Goal: Task Accomplishment & Management: Manage account settings

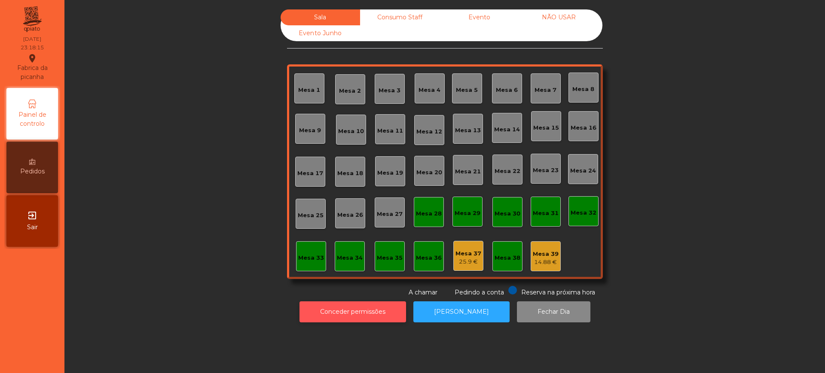
click at [337, 318] on button "Conceder permissões" at bounding box center [352, 312] width 107 height 21
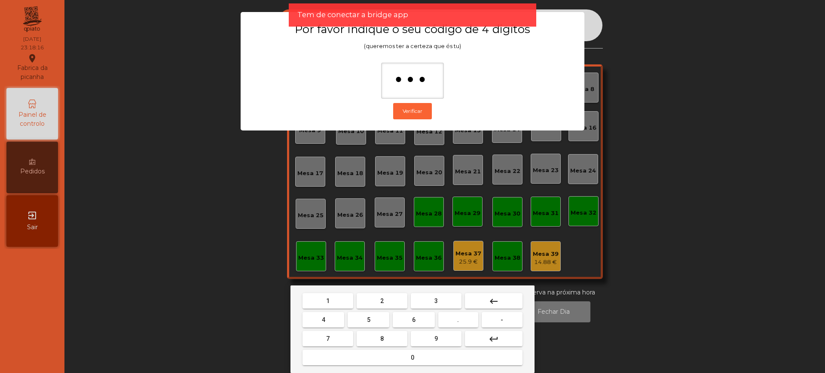
type input "****"
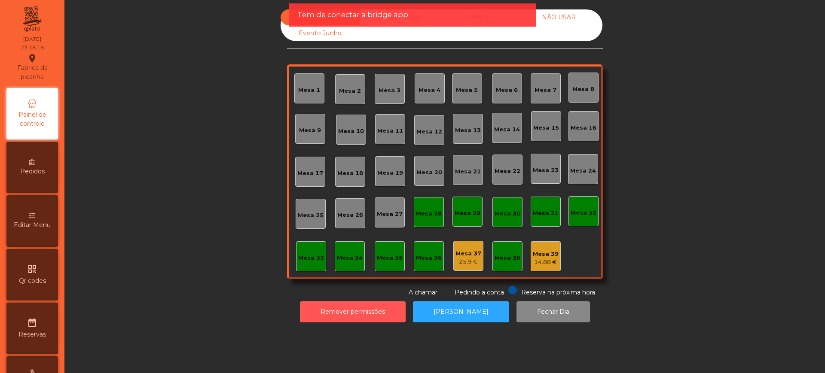
scroll to position [363, 0]
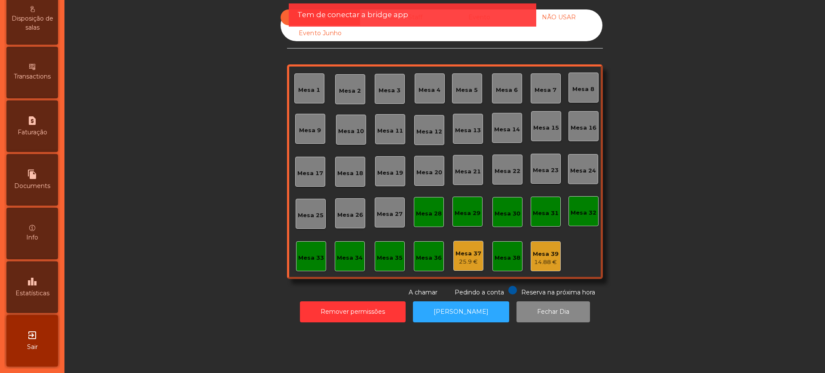
click at [46, 278] on div "leaderboard Estatísticas" at bounding box center [32, 288] width 52 height 52
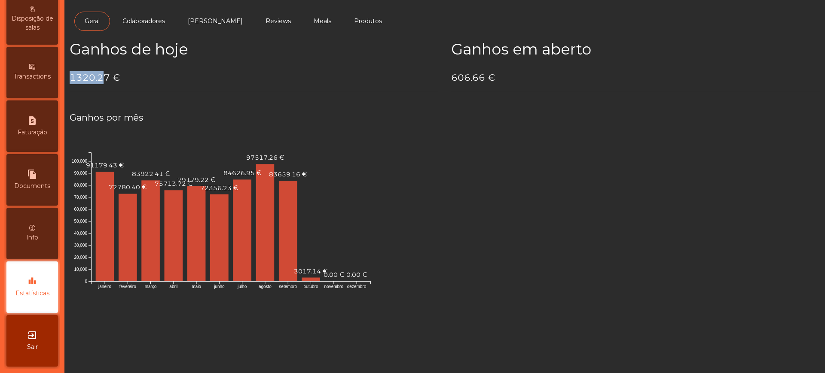
drag, startPoint x: 72, startPoint y: 77, endPoint x: 106, endPoint y: 76, distance: 34.0
click at [106, 76] on h4 "1320.27 €" at bounding box center [254, 77] width 369 height 13
drag, startPoint x: 107, startPoint y: 76, endPoint x: 70, endPoint y: 77, distance: 37.0
click at [70, 77] on h4 "1320.27 €" at bounding box center [254, 77] width 369 height 13
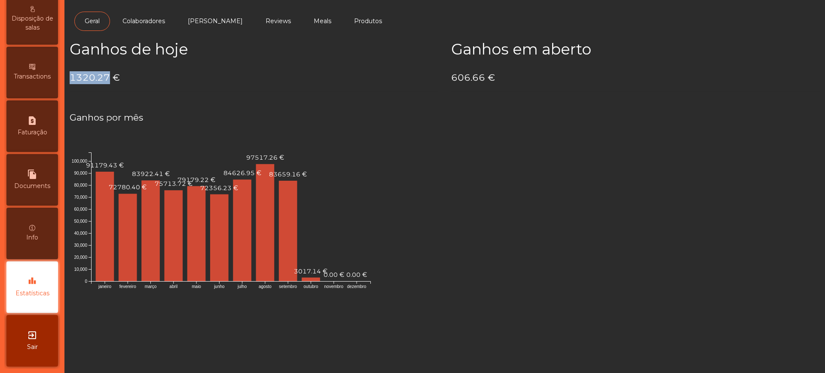
copy h4 "1320.27"
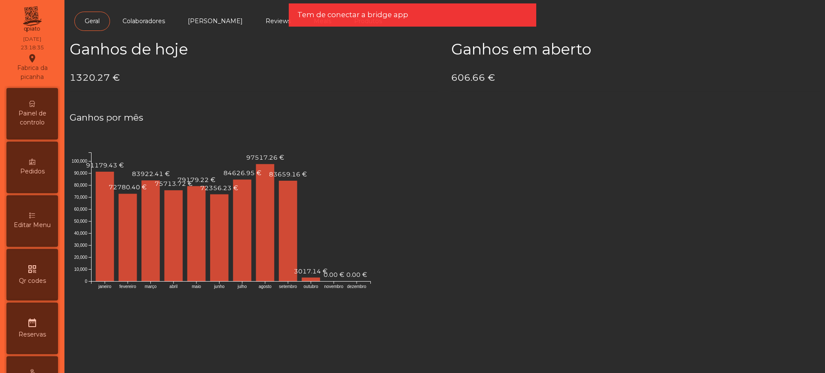
click at [43, 99] on div "Painel de controlo" at bounding box center [32, 114] width 52 height 52
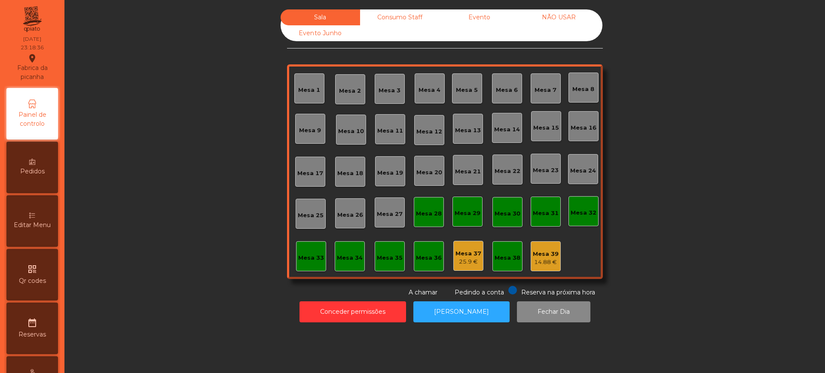
click at [473, 20] on app-root "Fabrica da picanha location_on [DATE] 23:18:36 Painel de controlo Pedidos Edita…" at bounding box center [412, 186] width 825 height 373
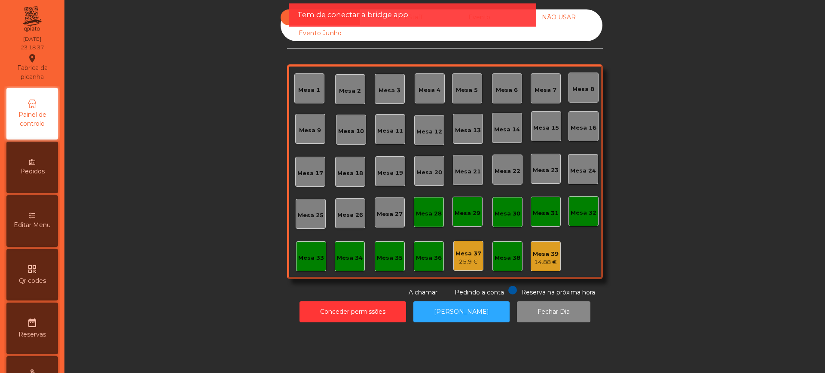
click at [480, 30] on app-alert "Tem de conectar a bridge app" at bounding box center [412, 18] width 247 height 30
click at [481, 21] on div "Tem de conectar a bridge app" at bounding box center [412, 14] width 247 height 23
click at [488, 18] on div "Tem de conectar a bridge app" at bounding box center [412, 14] width 230 height 11
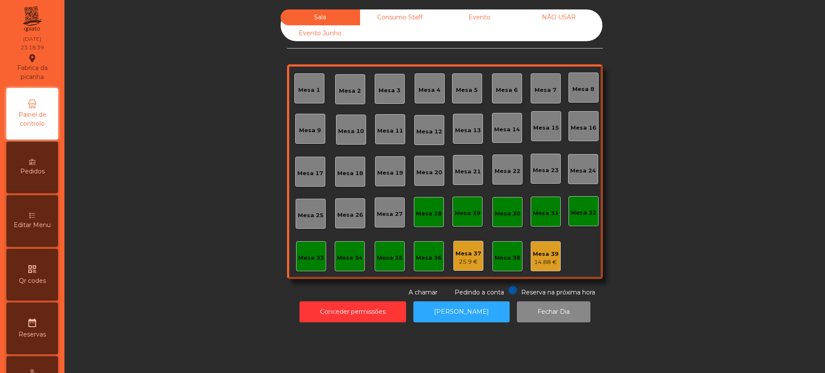
click at [487, 16] on div "Evento" at bounding box center [478, 17] width 79 height 16
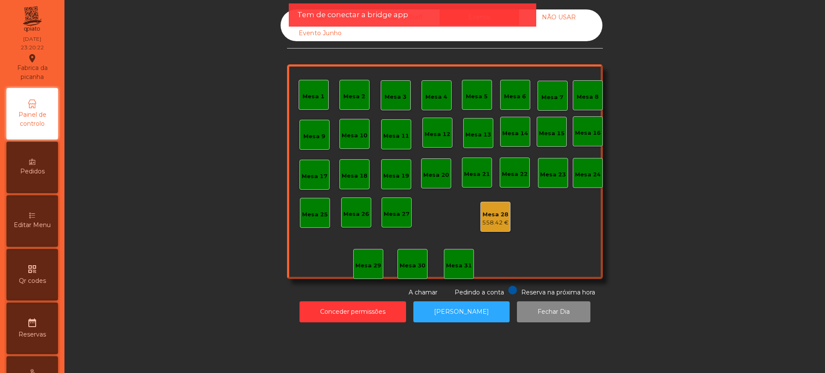
click at [503, 222] on div "558.42 €" at bounding box center [495, 223] width 27 height 9
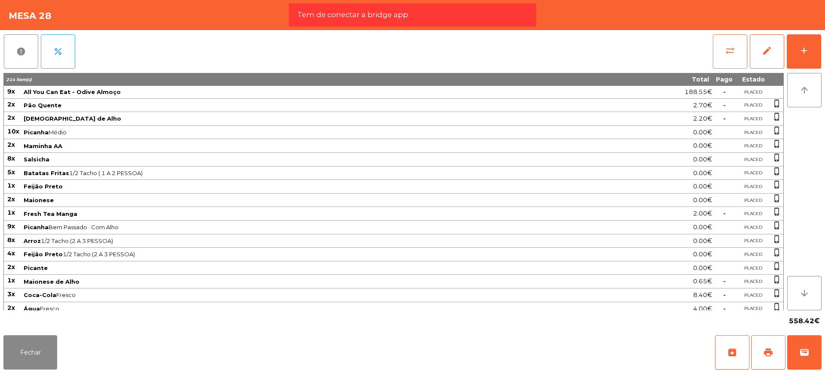
click at [726, 47] on span "sync_alt" at bounding box center [730, 51] width 10 height 10
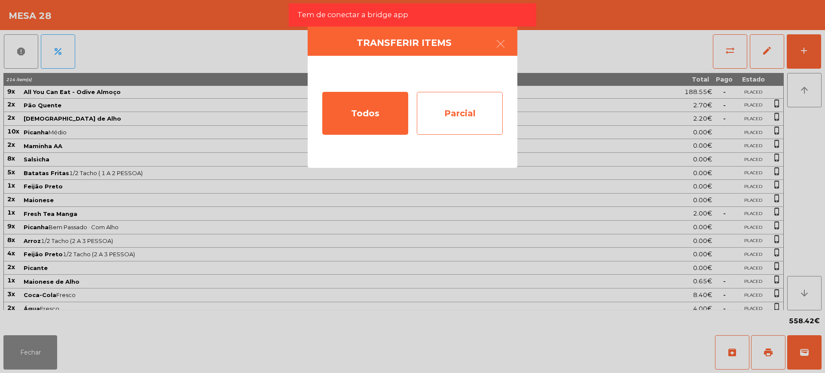
click at [438, 114] on div "Parcial" at bounding box center [460, 113] width 86 height 43
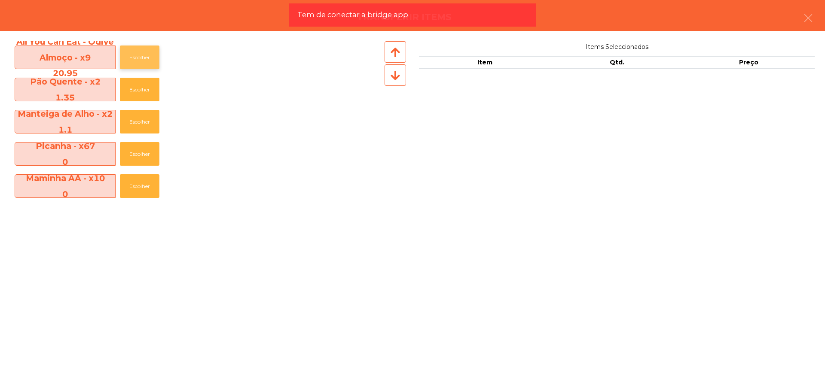
click at [146, 57] on button "Escolher" at bounding box center [140, 58] width 40 height 24
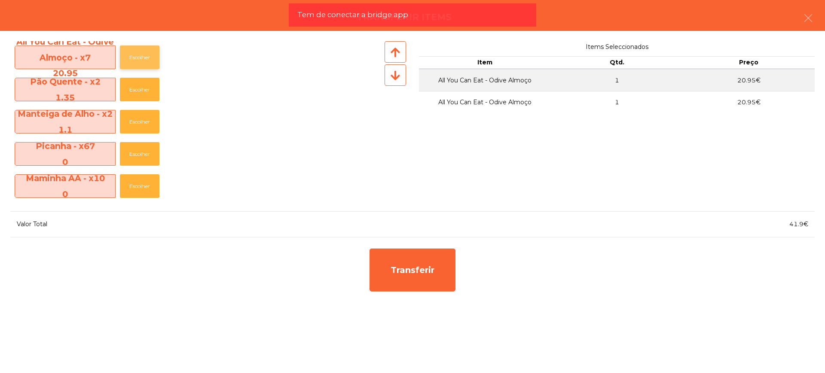
click at [146, 57] on button "Escolher" at bounding box center [140, 58] width 40 height 24
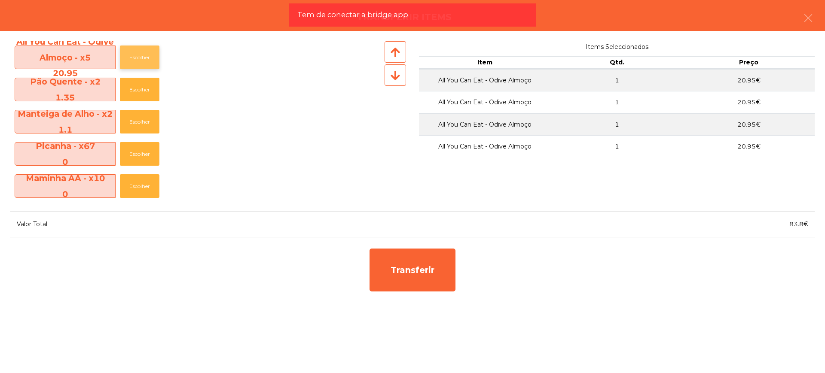
click at [146, 57] on button "Escolher" at bounding box center [140, 58] width 40 height 24
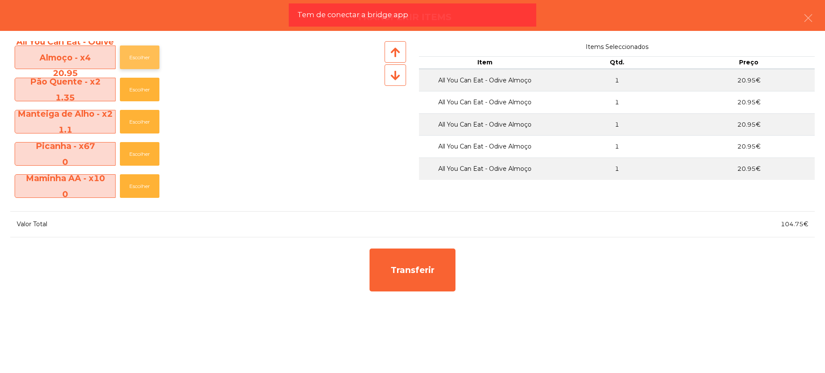
click at [146, 57] on button "Escolher" at bounding box center [140, 58] width 40 height 24
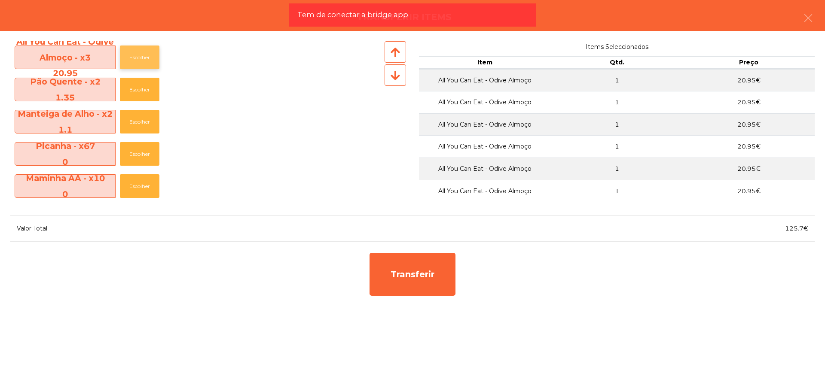
click at [146, 57] on button "Escolher" at bounding box center [140, 58] width 40 height 24
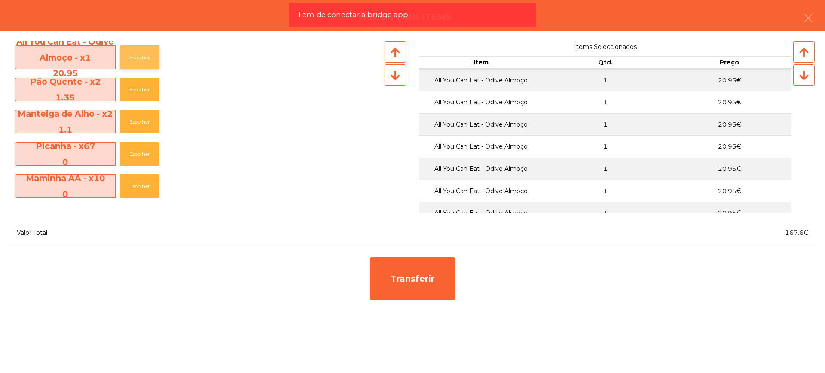
click at [146, 57] on button "Escolher" at bounding box center [140, 58] width 40 height 24
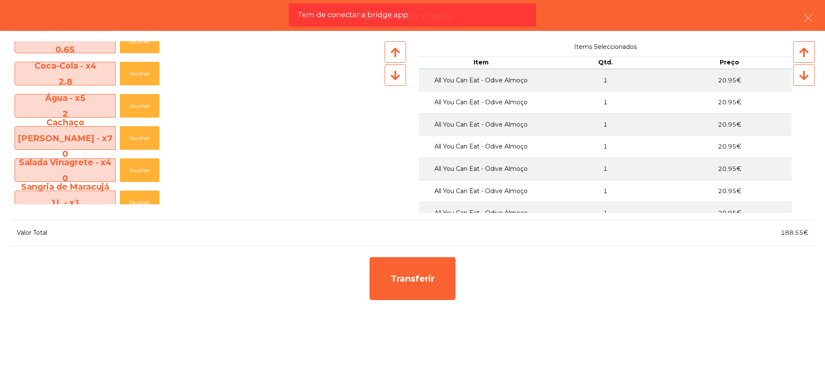
scroll to position [376, 0]
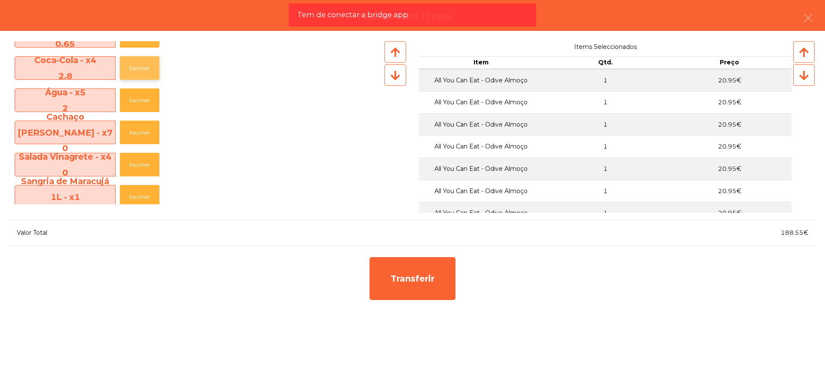
click at [141, 75] on button "Escolher" at bounding box center [140, 68] width 40 height 24
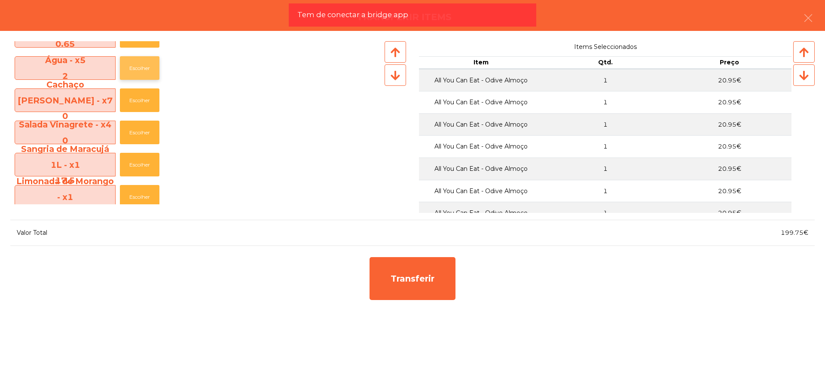
click at [139, 72] on button "Escolher" at bounding box center [140, 68] width 40 height 24
click at [141, 70] on button "Escolher" at bounding box center [140, 68] width 40 height 24
click at [142, 69] on button "Escolher" at bounding box center [140, 68] width 40 height 24
click at [142, 67] on button "Escolher" at bounding box center [140, 68] width 40 height 24
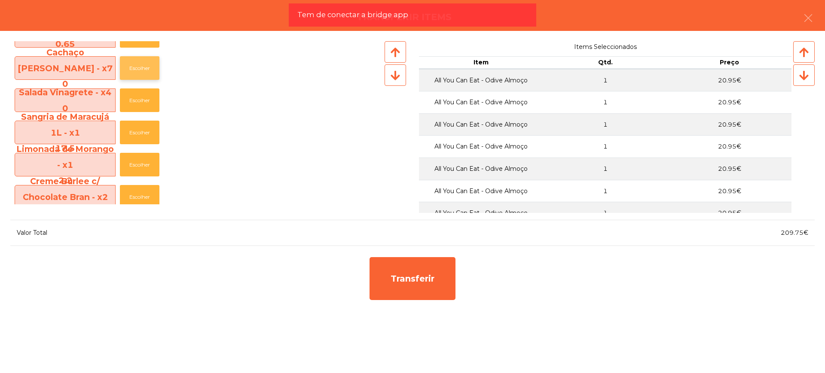
click at [143, 65] on button "Escolher" at bounding box center [140, 68] width 40 height 24
click at [133, 131] on button "Escolher" at bounding box center [140, 133] width 40 height 24
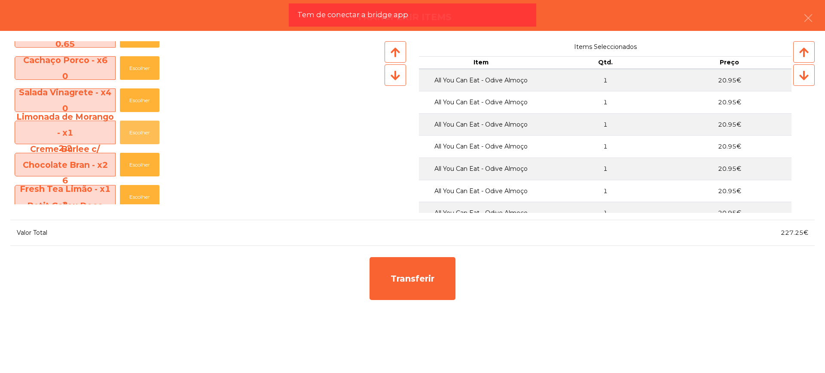
click at [134, 131] on button "Escolher" at bounding box center [140, 133] width 40 height 24
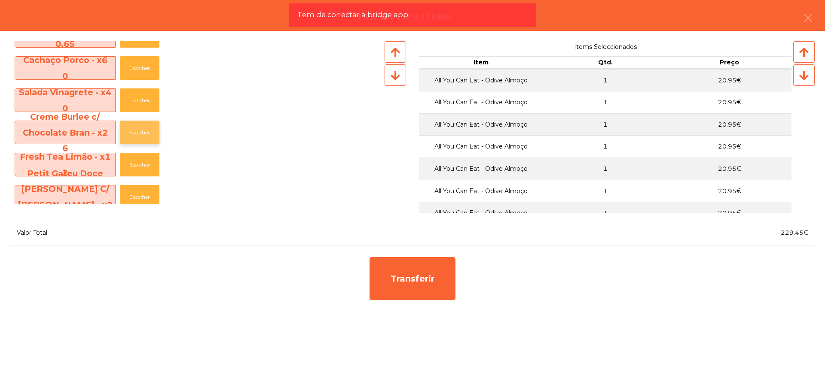
click at [134, 132] on button "Escolher" at bounding box center [140, 133] width 40 height 24
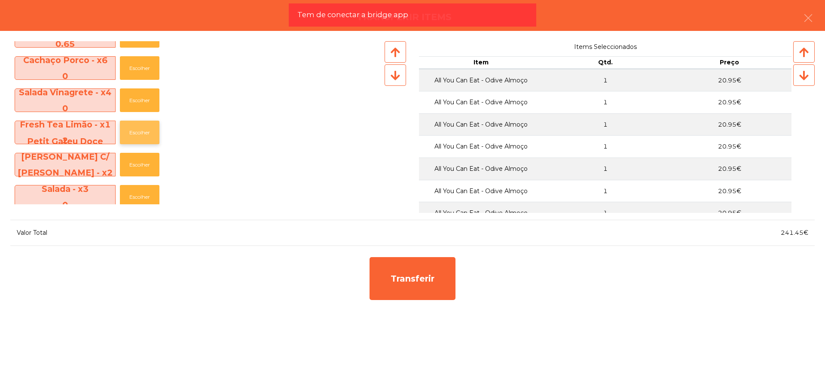
click at [139, 131] on button "Escolher" at bounding box center [140, 133] width 40 height 24
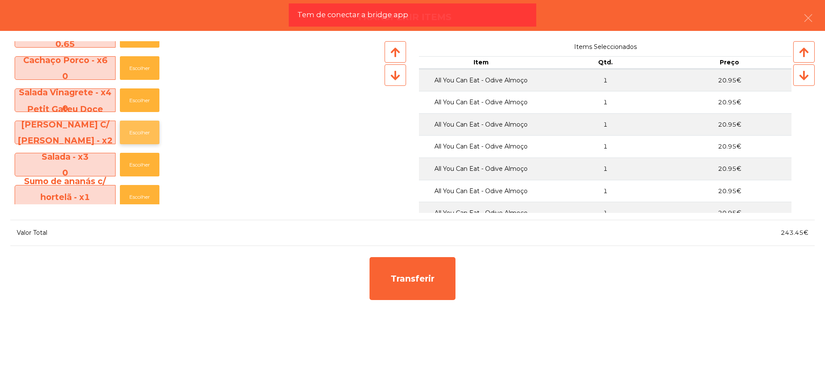
click at [138, 131] on button "Escolher" at bounding box center [140, 133] width 40 height 24
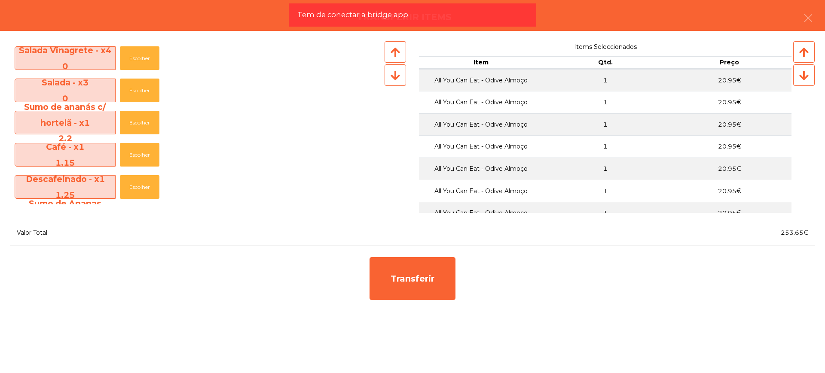
scroll to position [430, 0]
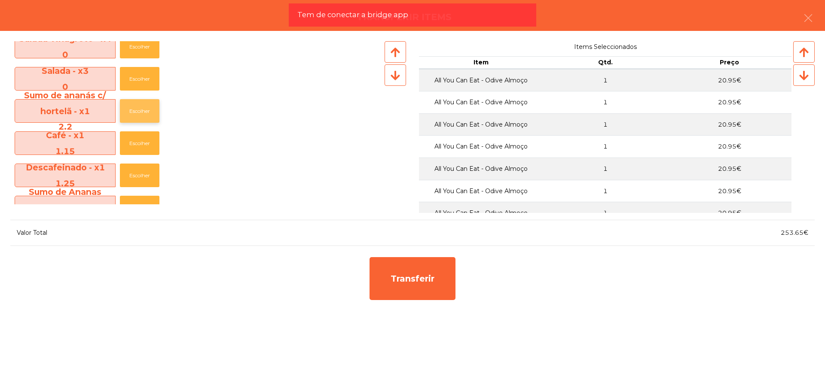
click at [142, 110] on button "Escolher" at bounding box center [140, 111] width 40 height 24
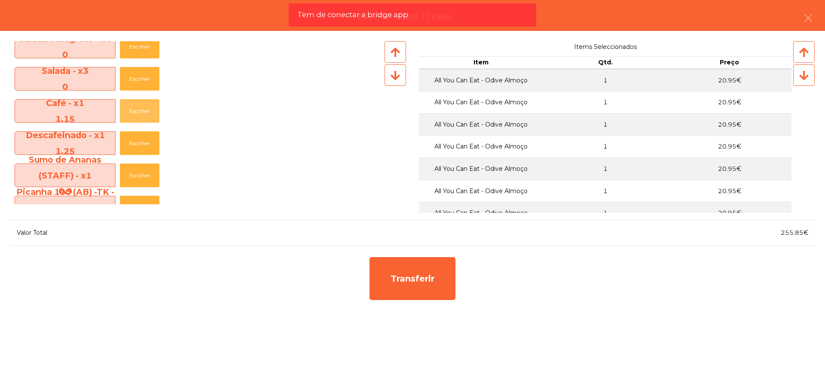
click at [142, 110] on button "Escolher" at bounding box center [140, 111] width 40 height 24
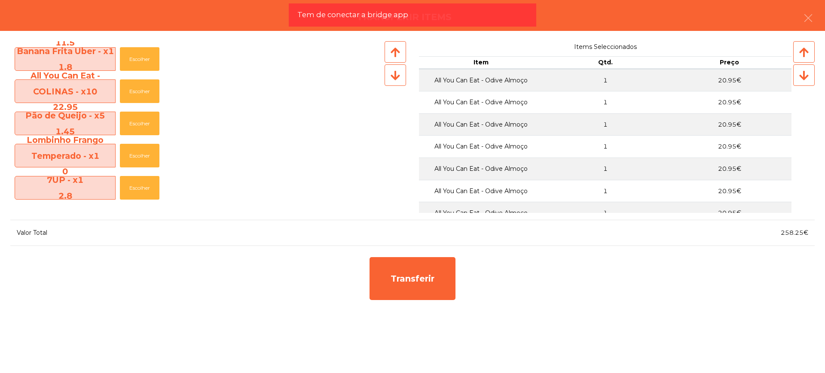
scroll to position [591, 0]
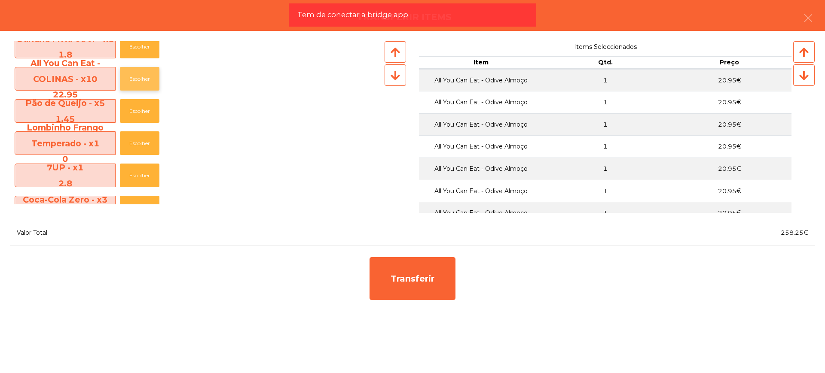
click at [139, 80] on button "Escolher" at bounding box center [140, 79] width 40 height 24
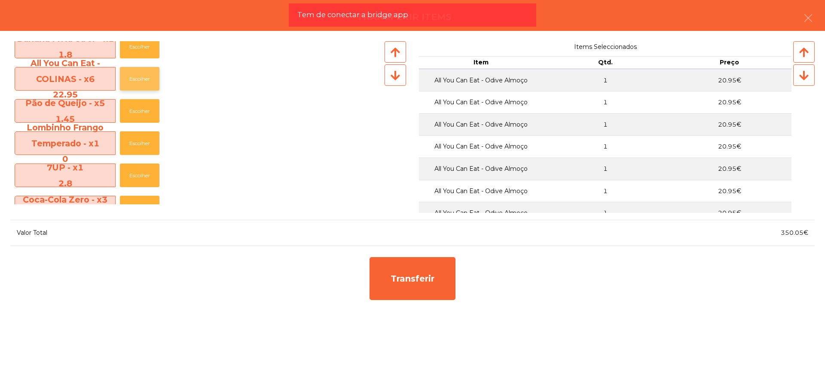
click at [139, 80] on button "Escolher" at bounding box center [140, 79] width 40 height 24
click at [132, 178] on button "Escolher" at bounding box center [140, 176] width 40 height 24
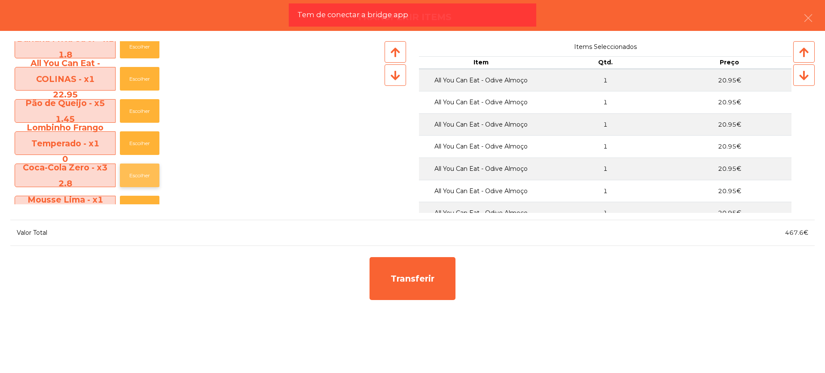
click at [141, 175] on button "Escolher" at bounding box center [140, 176] width 40 height 24
click at [143, 176] on button "Escolher" at bounding box center [140, 176] width 40 height 24
drag, startPoint x: 789, startPoint y: 233, endPoint x: 802, endPoint y: 235, distance: 13.9
click at [802, 235] on div "476€" at bounding box center [613, 233] width 402 height 12
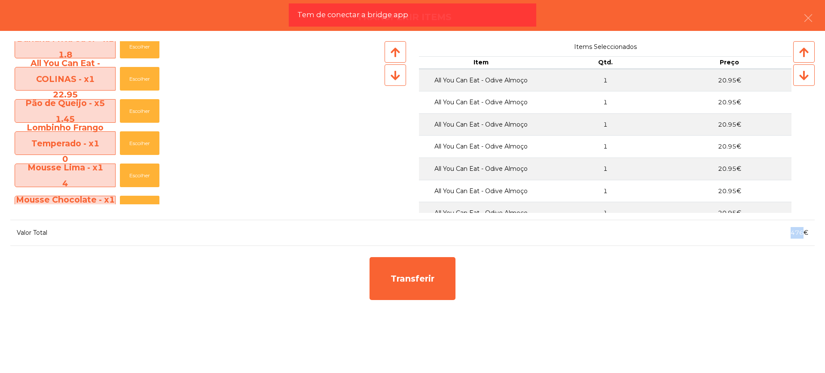
copy span "476"
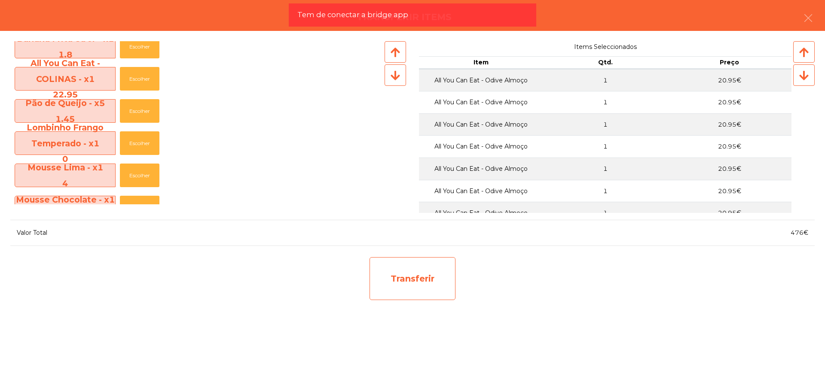
click at [407, 274] on div "Transferir" at bounding box center [412, 278] width 86 height 43
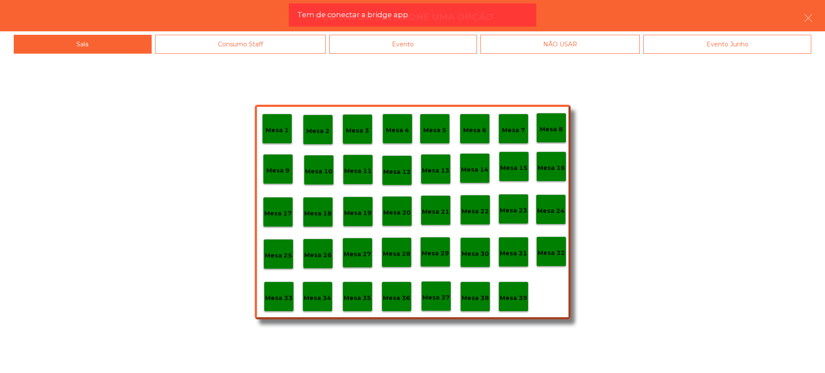
click at [443, 255] on p "Mesa 29" at bounding box center [434, 254] width 27 height 10
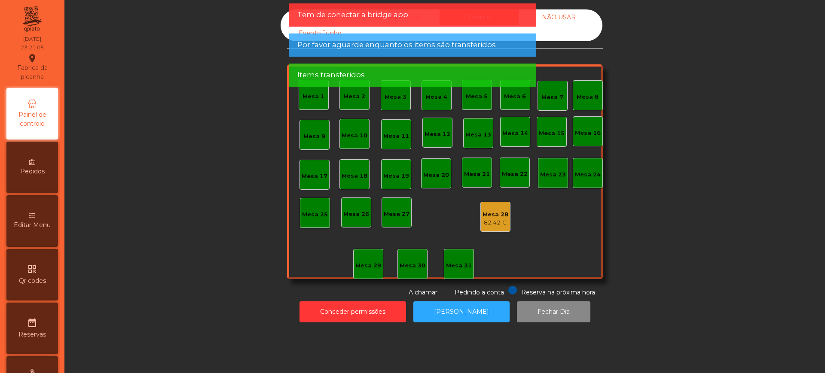
click at [486, 215] on div "Mesa 28" at bounding box center [495, 214] width 26 height 9
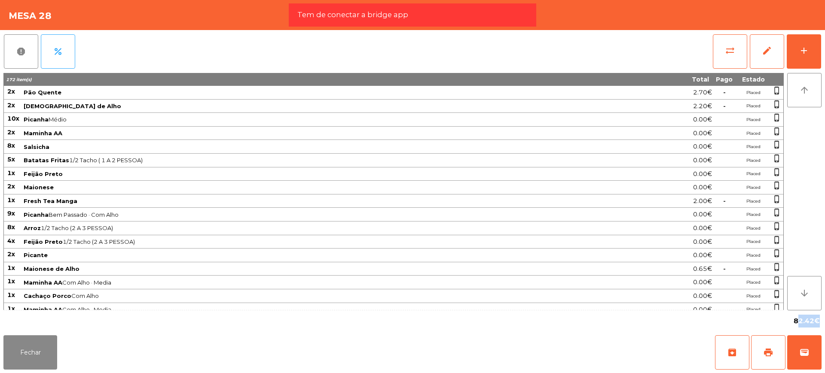
drag, startPoint x: 792, startPoint y: 320, endPoint x: 816, endPoint y: 320, distance: 23.6
click at [816, 320] on div "82.42€" at bounding box center [807, 321] width 30 height 15
copy span "82.42"
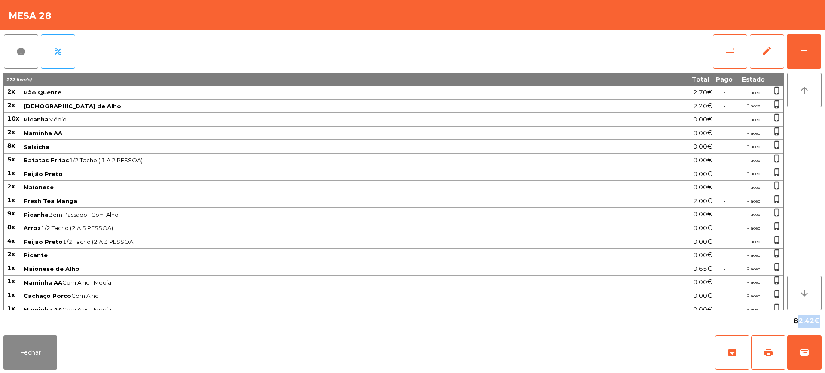
scroll to position [391, 0]
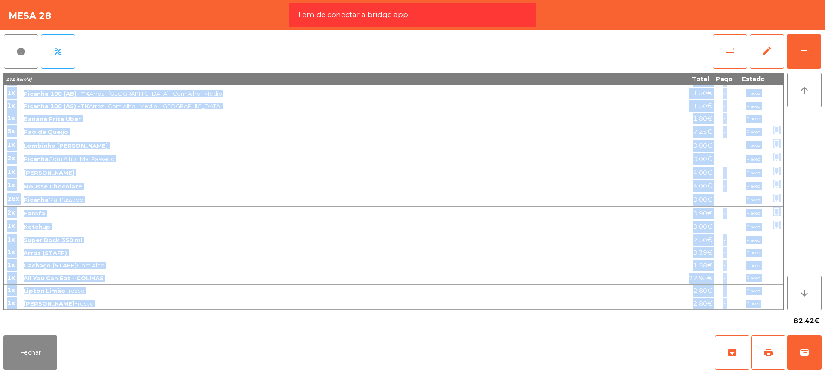
drag, startPoint x: 7, startPoint y: 91, endPoint x: 771, endPoint y: 305, distance: 793.5
click at [771, 305] on tbody "2x Pão Quente 2.70€ - Placed phone_iphone 2x Manteiga de Alho 2.20€ - Placed ph…" at bounding box center [393, 2] width 779 height 615
copy tbody "1l Ips Dolors 5.67€ - Ametco adipi_elitse 0d Eiusmodt in Utla 4.02€ - Etdolo ma…"
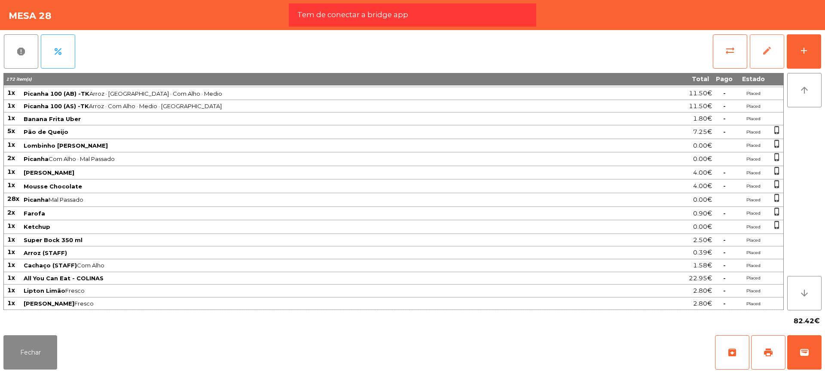
click at [756, 50] on button "edit" at bounding box center [766, 51] width 34 height 34
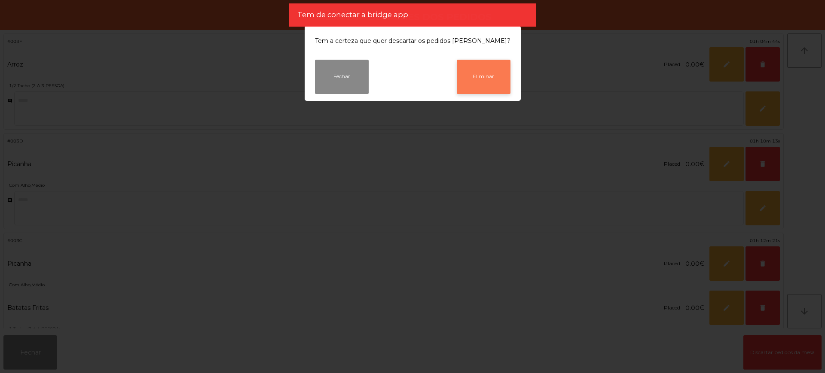
click at [490, 89] on button "Eliminar" at bounding box center [484, 77] width 54 height 34
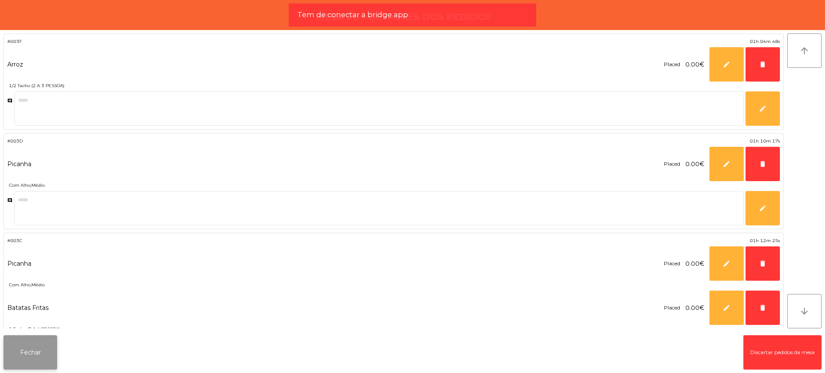
click at [39, 352] on button "Fechar" at bounding box center [30, 352] width 54 height 34
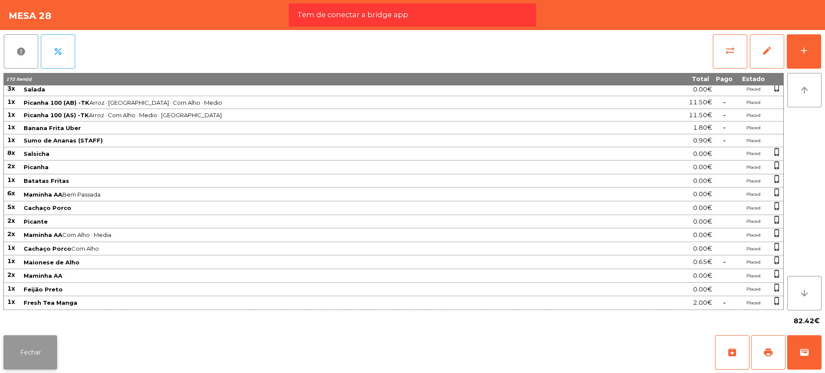
scroll to position [378, 0]
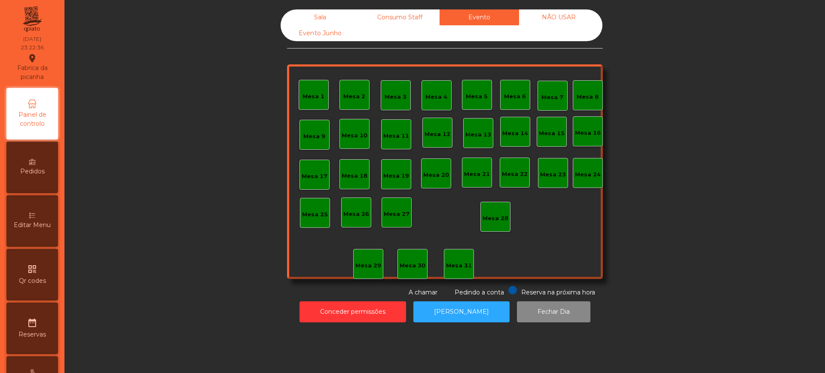
click at [284, 18] on div "Sala" at bounding box center [319, 17] width 79 height 16
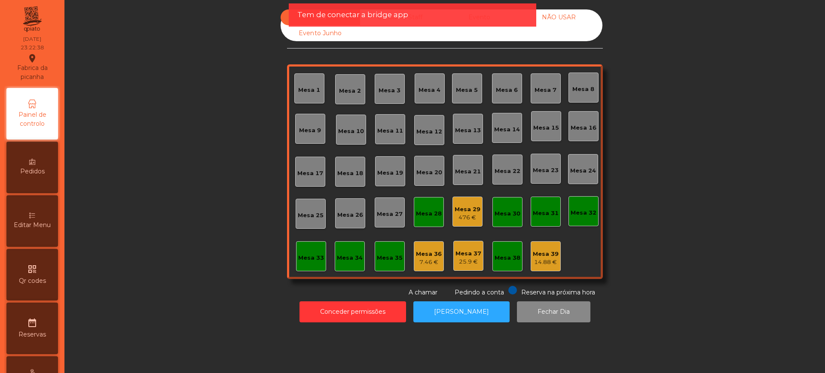
click at [458, 210] on div "Mesa 29" at bounding box center [467, 209] width 26 height 9
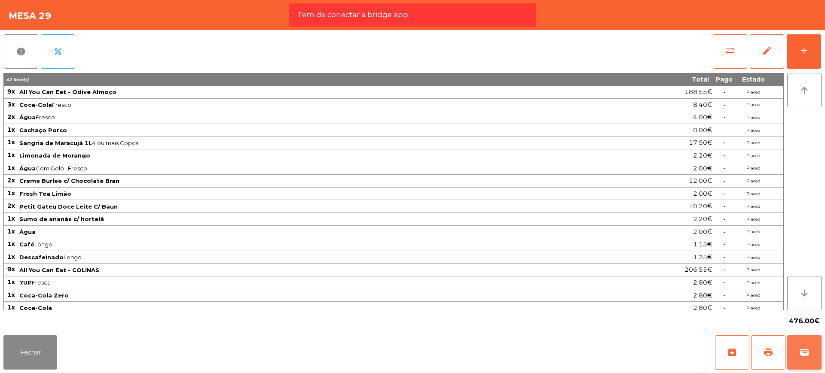
click at [805, 350] on span "wallet" at bounding box center [804, 352] width 10 height 10
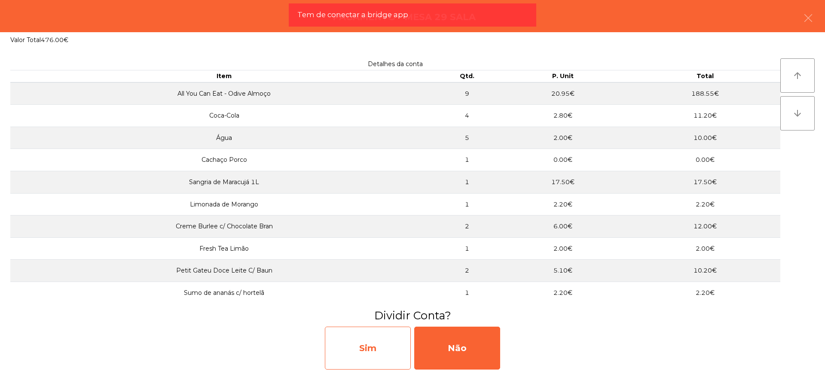
click at [344, 343] on div "Sim" at bounding box center [368, 348] width 86 height 43
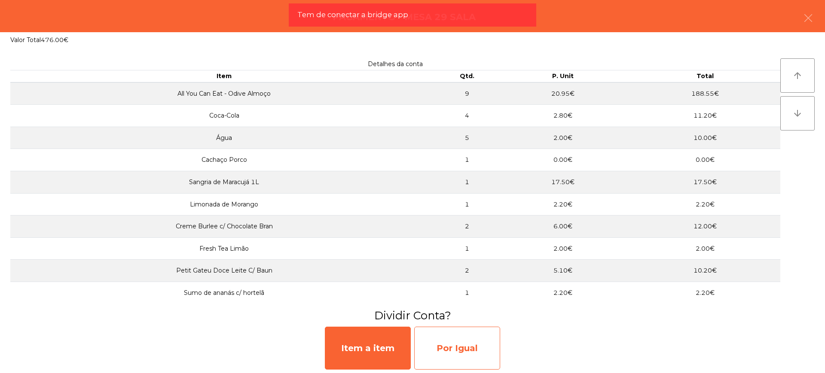
click at [439, 347] on div "Por Igual" at bounding box center [457, 348] width 86 height 43
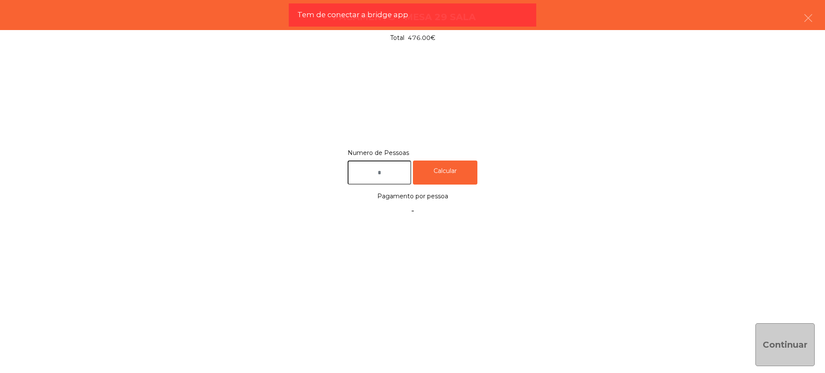
click at [384, 176] on input "text" at bounding box center [379, 173] width 64 height 24
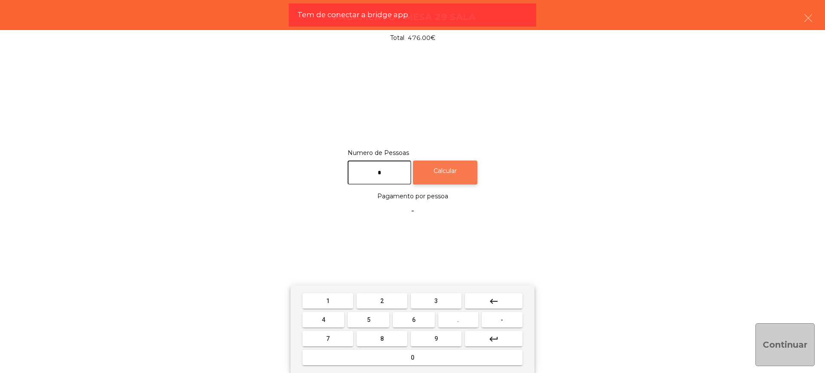
type input "*"
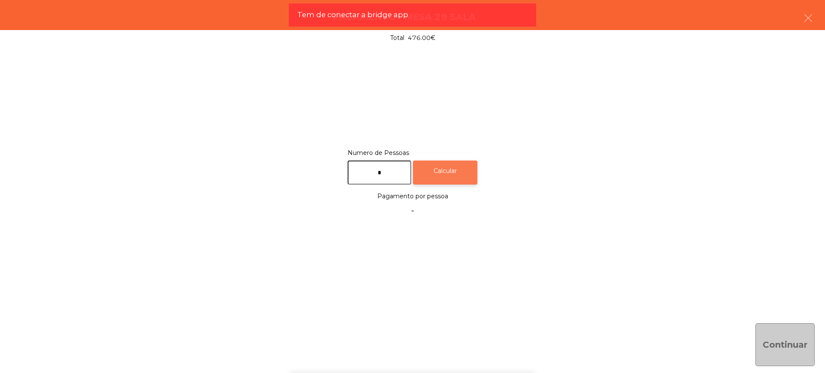
click at [425, 167] on div "Calcular" at bounding box center [445, 173] width 64 height 24
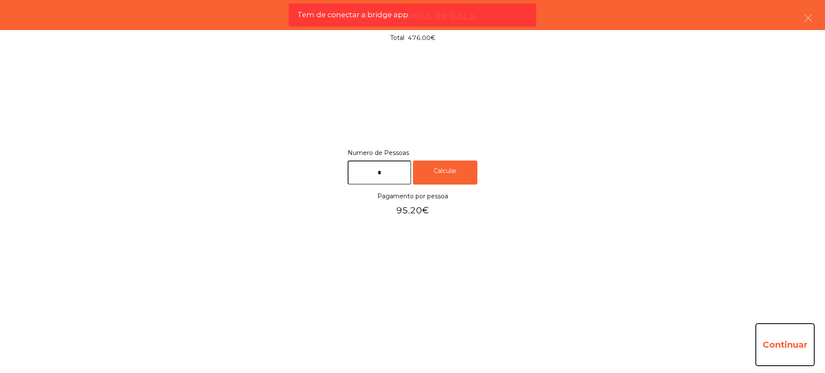
click at [780, 334] on button "Continuar" at bounding box center [784, 344] width 59 height 43
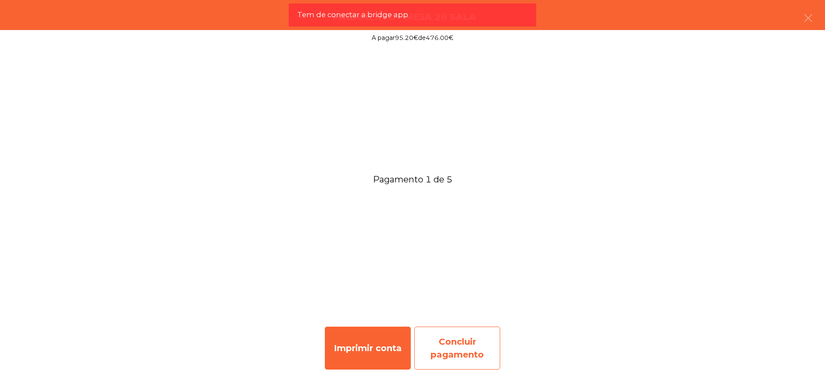
click at [456, 350] on div "Concluir pagamento" at bounding box center [457, 348] width 86 height 43
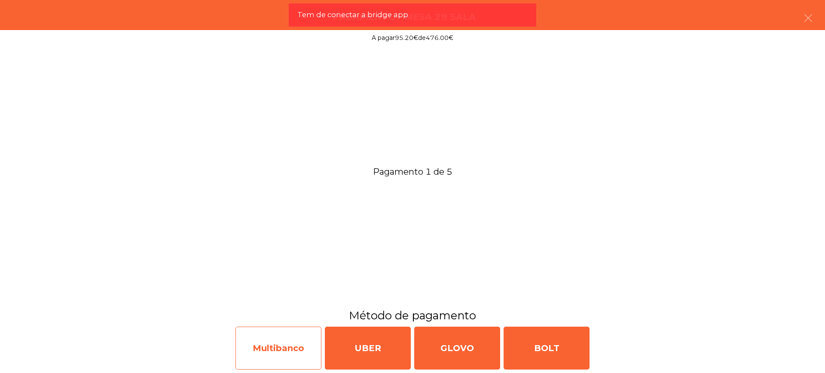
click at [280, 349] on div "Multibanco" at bounding box center [278, 348] width 86 height 43
select select "**"
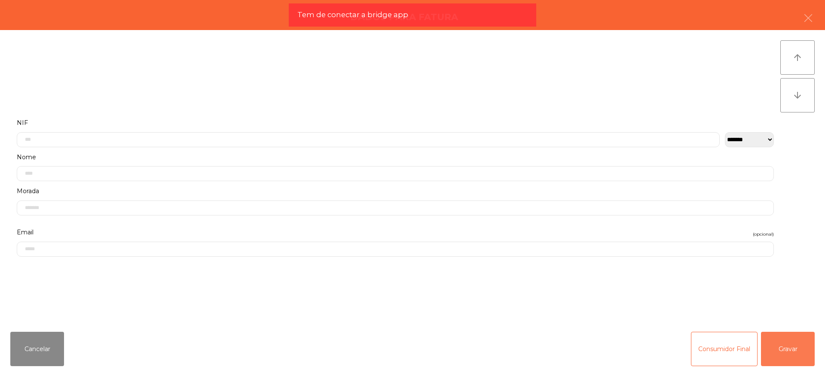
click at [792, 342] on button "Gravar" at bounding box center [788, 349] width 54 height 34
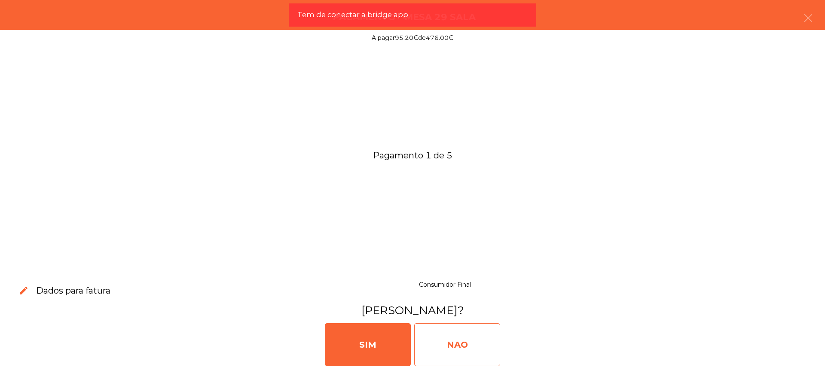
click at [487, 341] on div "NAO" at bounding box center [457, 344] width 86 height 43
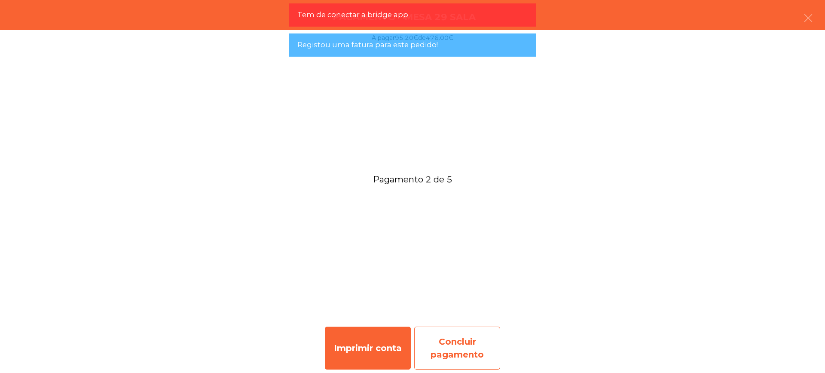
click at [467, 344] on div "Concluir pagamento" at bounding box center [457, 348] width 86 height 43
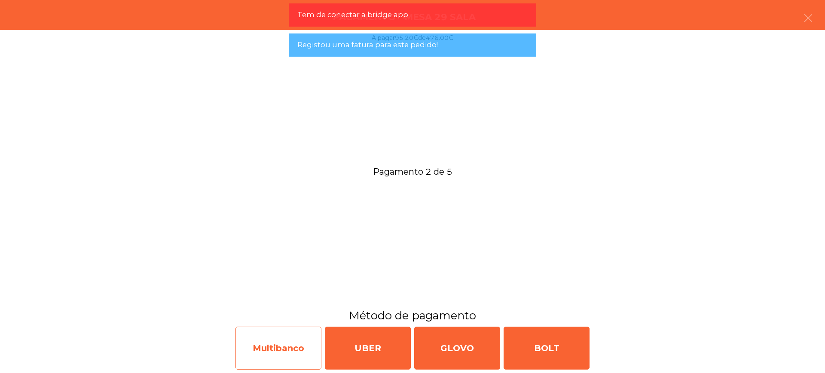
click at [269, 347] on div "Multibanco" at bounding box center [278, 348] width 86 height 43
select select "**"
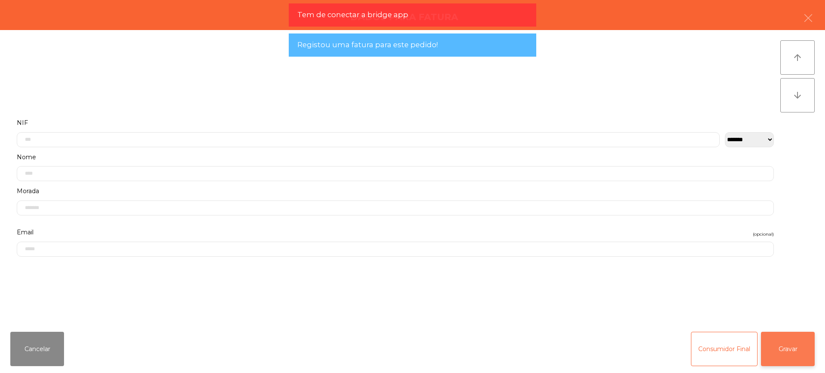
click at [787, 350] on button "Gravar" at bounding box center [788, 349] width 54 height 34
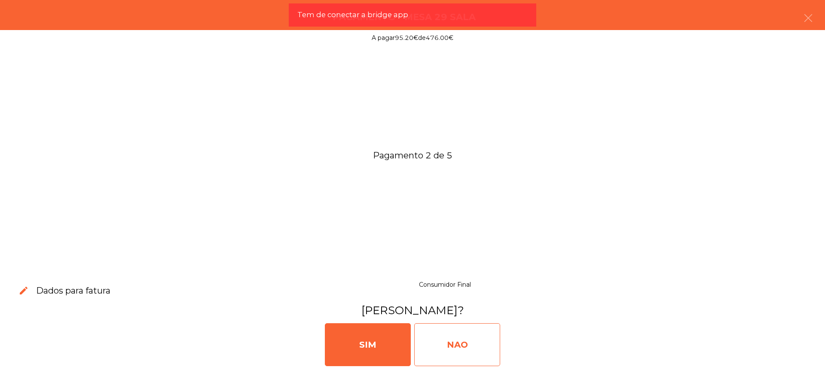
drag, startPoint x: 443, startPoint y: 344, endPoint x: 438, endPoint y: 341, distance: 6.0
click at [443, 344] on div "NAO" at bounding box center [457, 344] width 86 height 43
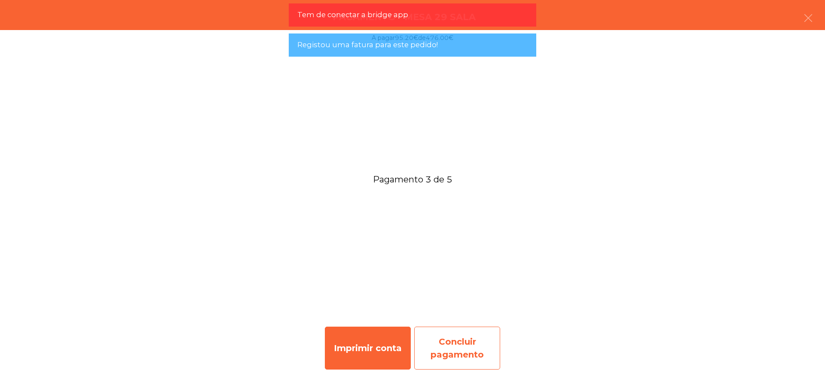
click at [441, 339] on div "Concluir pagamento" at bounding box center [457, 348] width 86 height 43
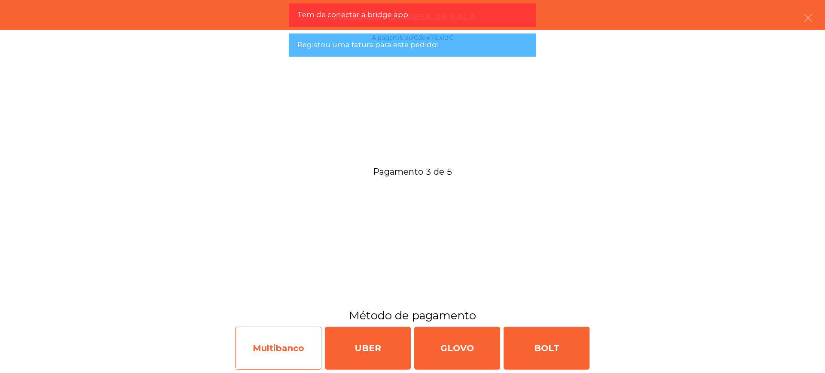
click at [268, 351] on div "Multibanco" at bounding box center [278, 348] width 86 height 43
select select "**"
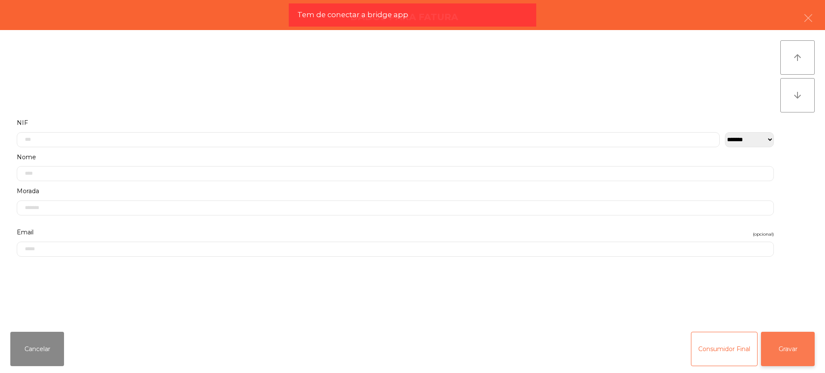
click at [794, 355] on button "Gravar" at bounding box center [788, 349] width 54 height 34
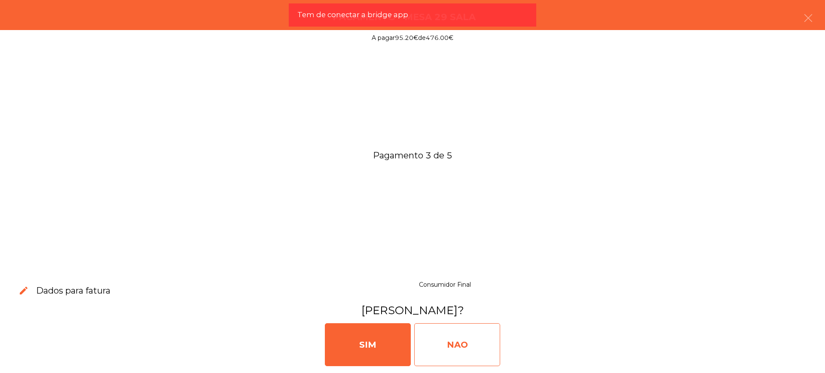
click at [456, 346] on div "NAO" at bounding box center [457, 344] width 86 height 43
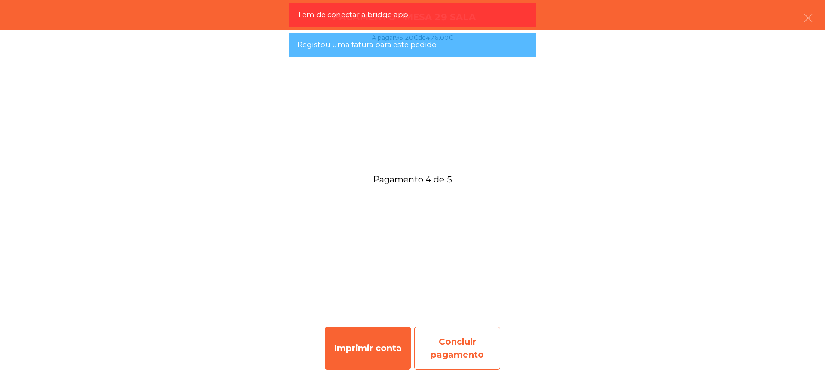
click at [453, 354] on div "Concluir pagamento" at bounding box center [457, 348] width 86 height 43
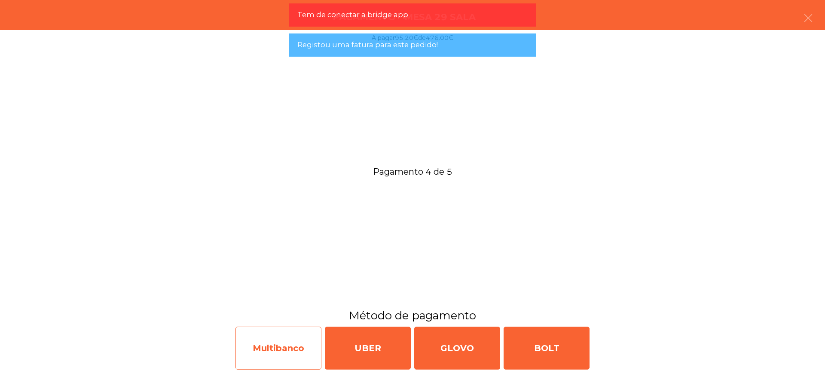
click at [262, 345] on div "Multibanco" at bounding box center [278, 348] width 86 height 43
select select "**"
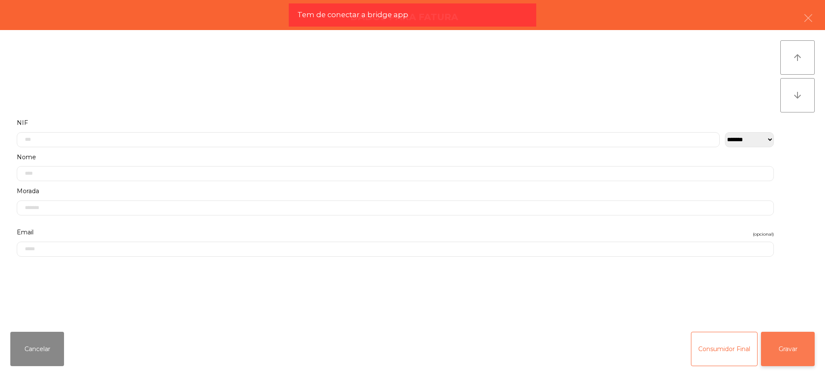
click at [780, 340] on button "Gravar" at bounding box center [788, 349] width 54 height 34
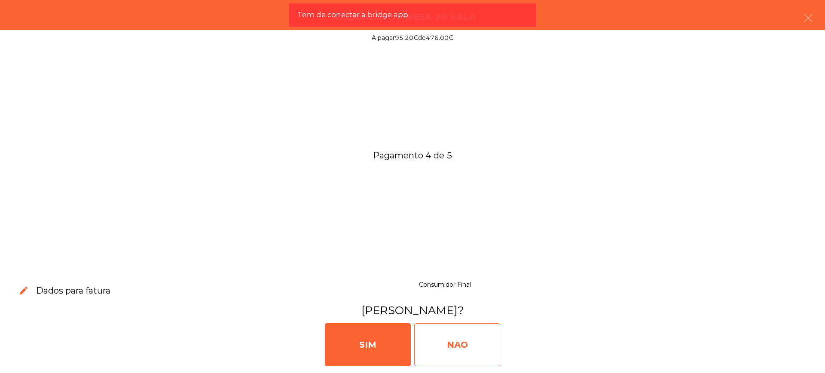
click at [472, 339] on div "NAO" at bounding box center [457, 344] width 86 height 43
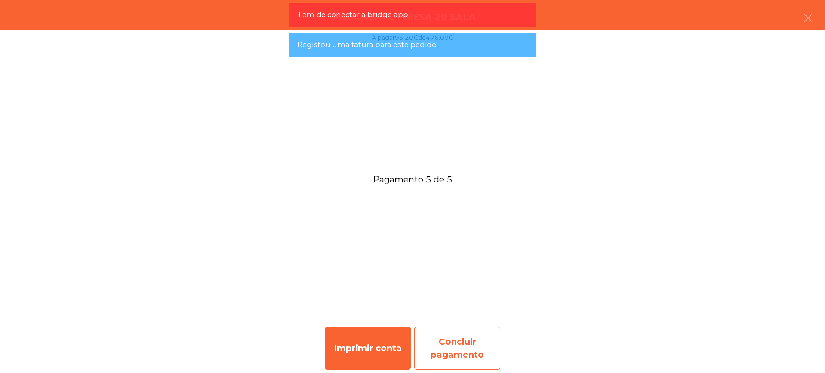
click at [460, 344] on div "Concluir pagamento" at bounding box center [457, 348] width 86 height 43
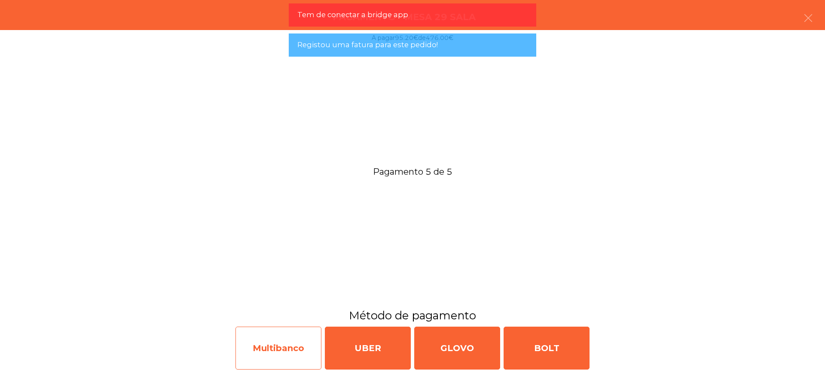
click at [283, 346] on div "Multibanco" at bounding box center [278, 348] width 86 height 43
select select "**"
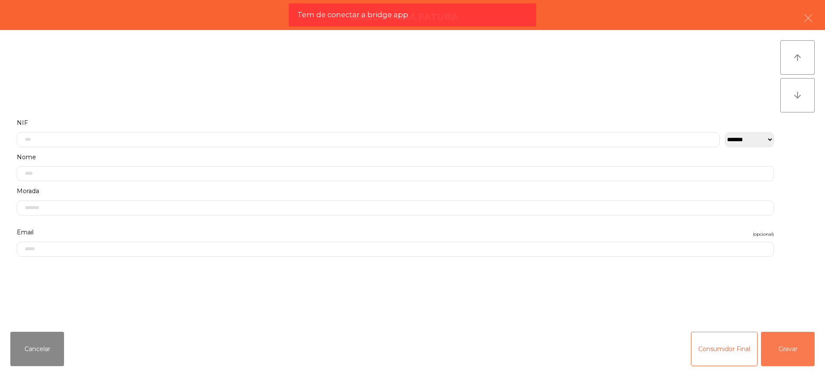
drag, startPoint x: 792, startPoint y: 341, endPoint x: 613, endPoint y: 342, distance: 179.1
click at [792, 341] on button "Gravar" at bounding box center [788, 349] width 54 height 34
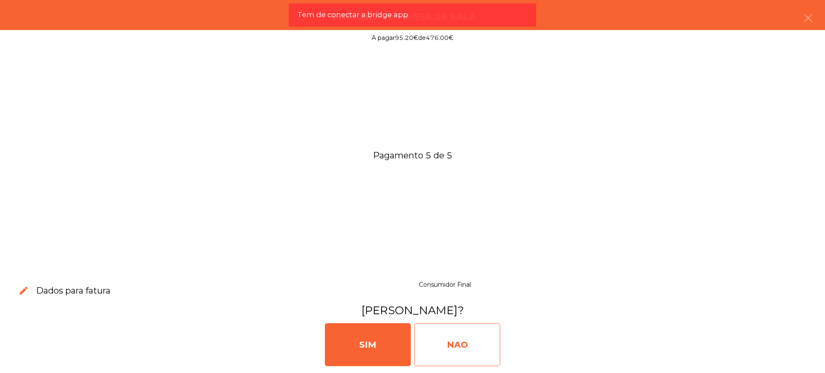
click at [449, 345] on div "NAO" at bounding box center [457, 344] width 86 height 43
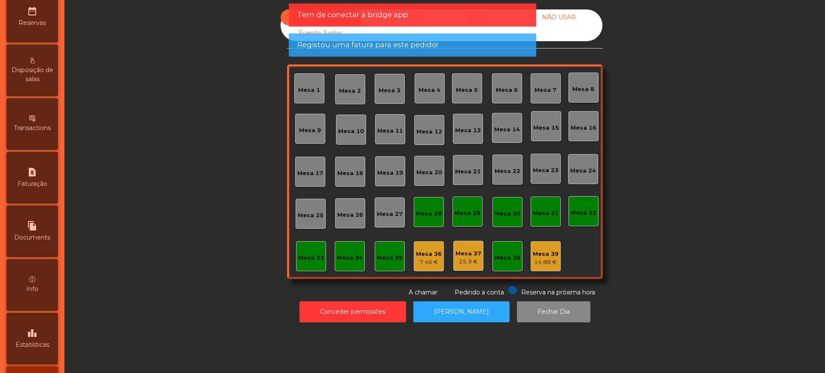
scroll to position [363, 0]
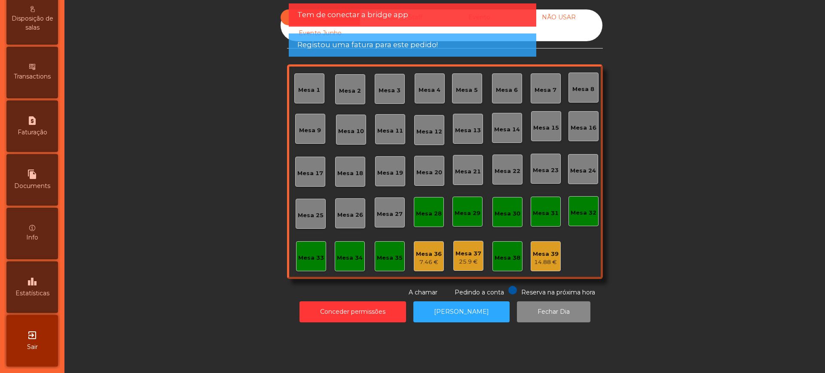
click at [39, 274] on div "leaderboard Estatísticas" at bounding box center [32, 288] width 52 height 52
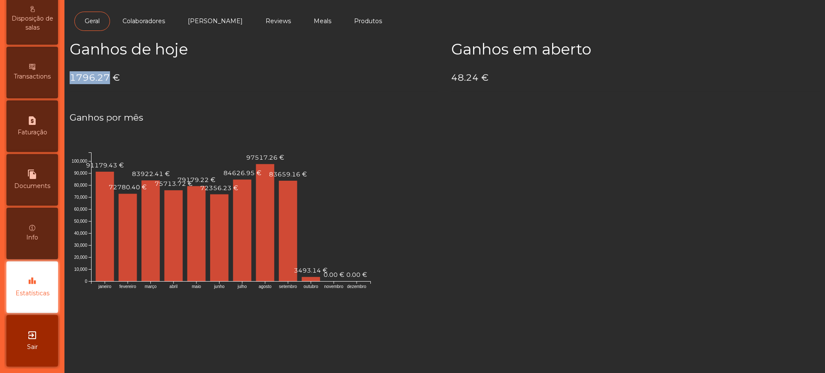
drag, startPoint x: 72, startPoint y: 73, endPoint x: 110, endPoint y: 80, distance: 38.8
click at [110, 80] on h4 "1796.27 €" at bounding box center [254, 77] width 369 height 13
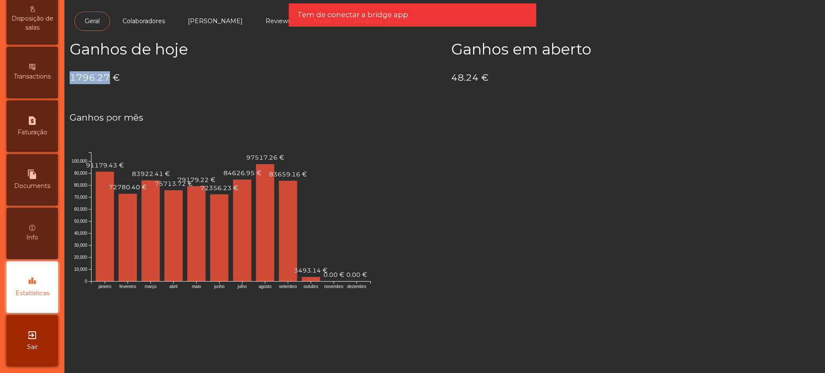
copy h4 "1796.27"
